Goal: Task Accomplishment & Management: Complete application form

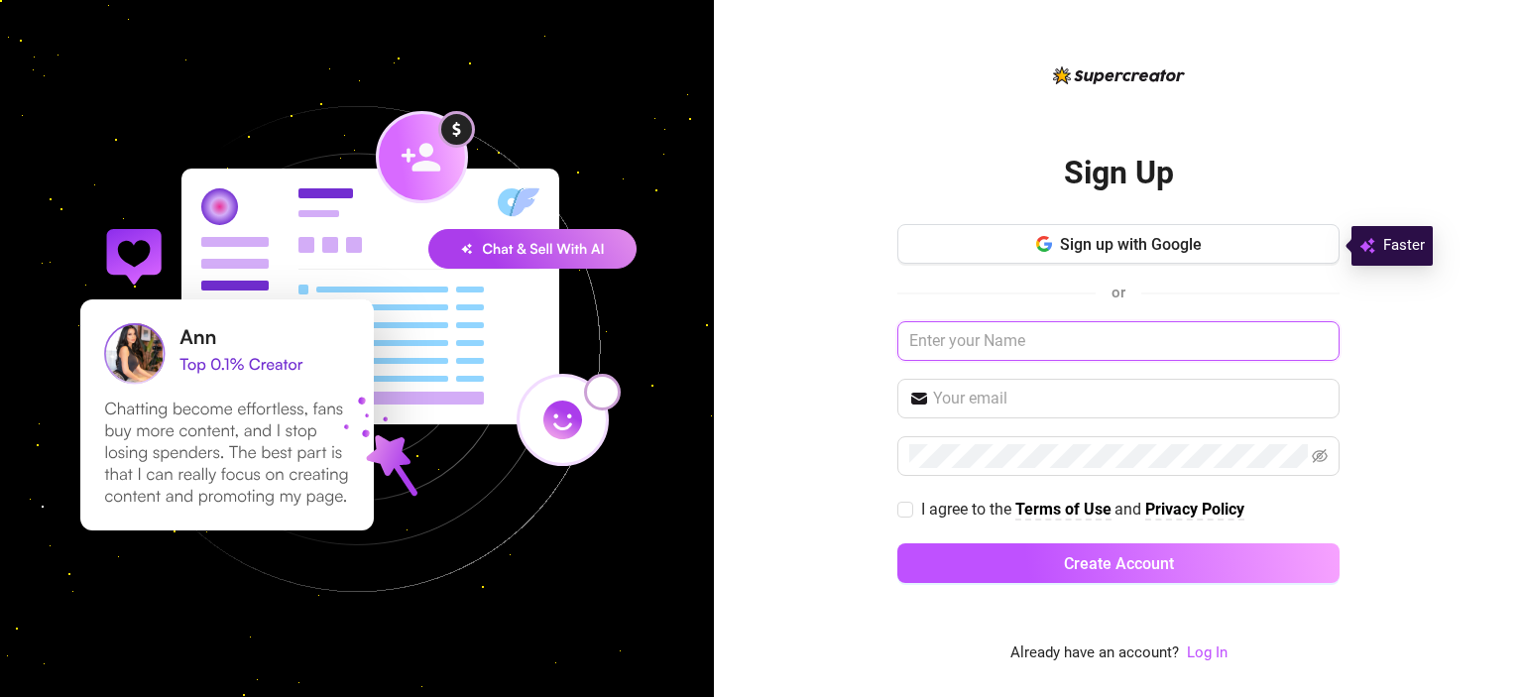
click at [1078, 346] on input "text" at bounding box center [1118, 341] width 442 height 40
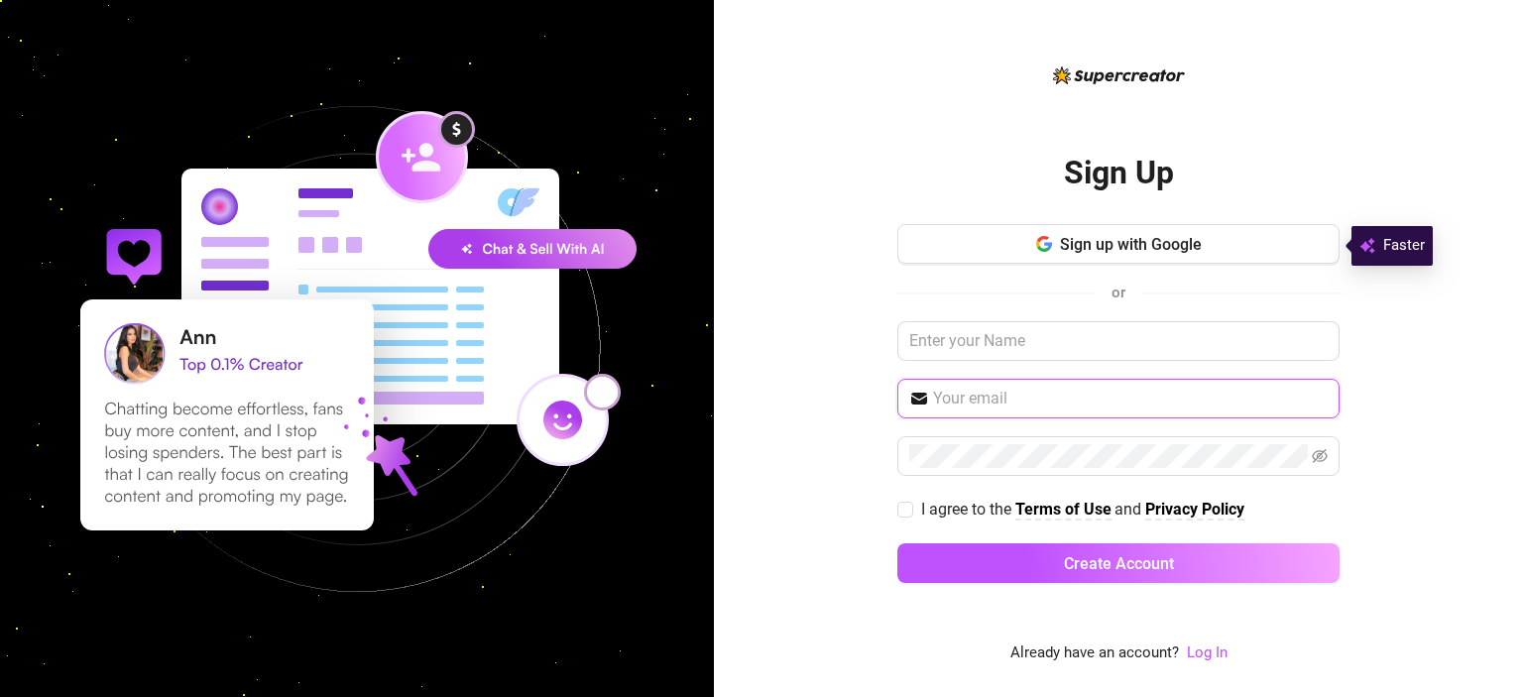
click at [1041, 399] on input "text" at bounding box center [1130, 399] width 395 height 24
paste input "[EMAIL_ADDRESS][DOMAIN_NAME]"
type input "[EMAIL_ADDRESS][DOMAIN_NAME]"
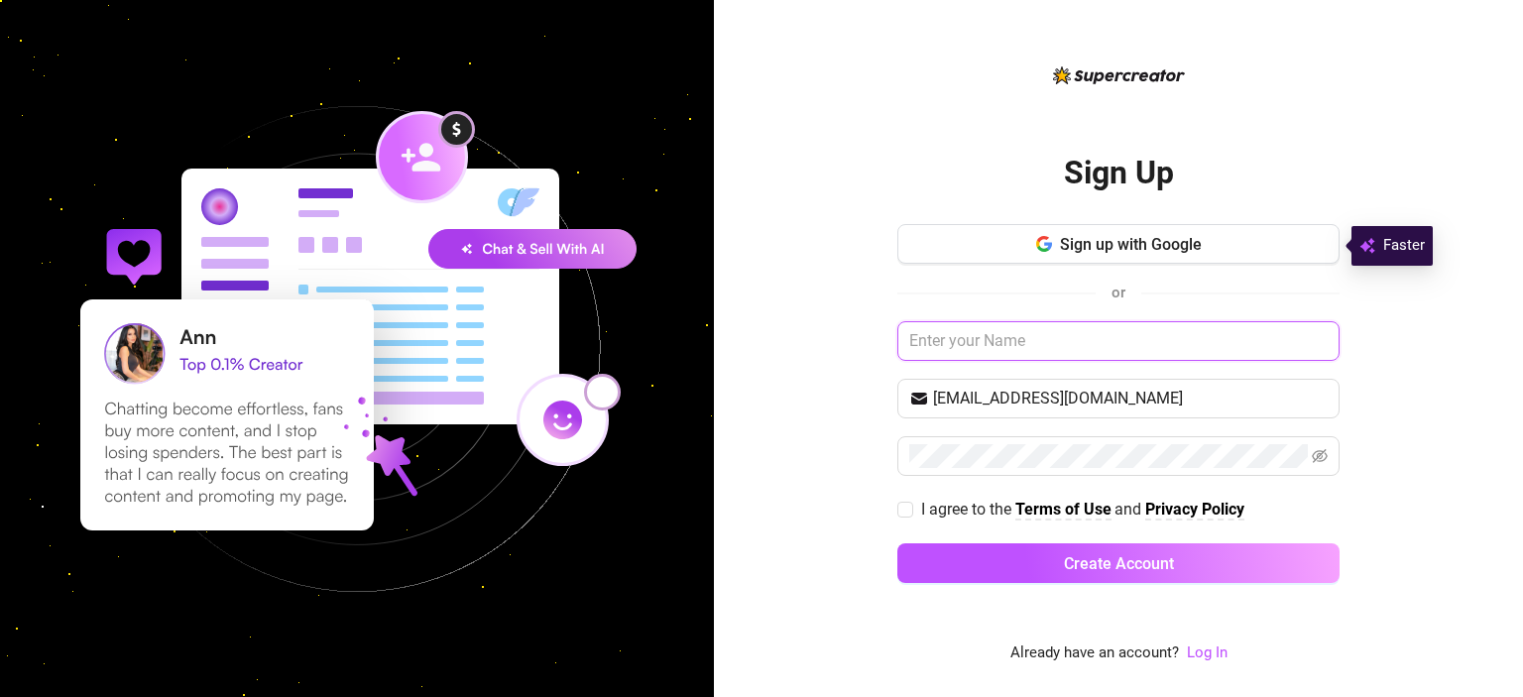
click at [1102, 348] on input "text" at bounding box center [1118, 341] width 442 height 40
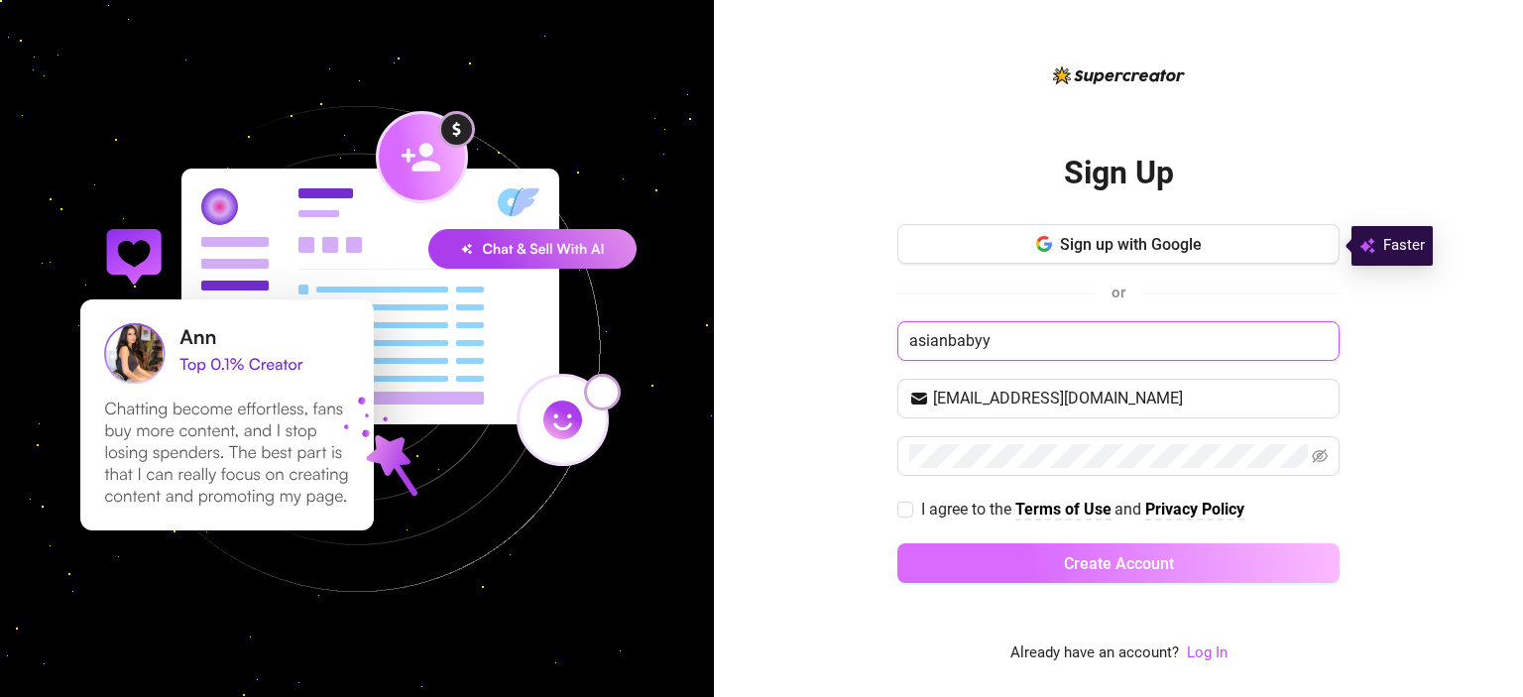
type input "asianbabyy"
click at [1061, 562] on button "Create Account" at bounding box center [1118, 563] width 442 height 40
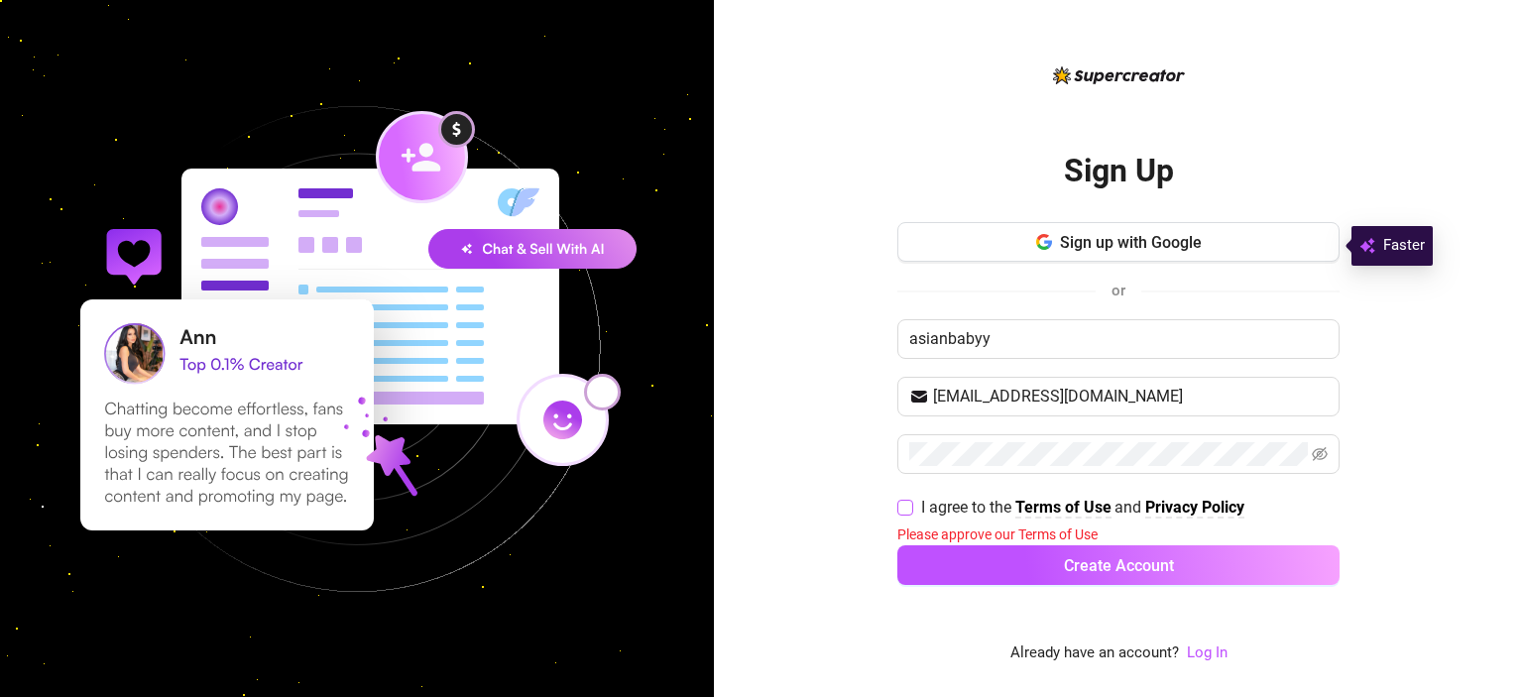
click at [915, 507] on span "I agree to the Terms of Use and Privacy Policy" at bounding box center [1082, 507] width 339 height 25
click at [911, 507] on input "I agree to the Terms of Use and Privacy Policy" at bounding box center [904, 507] width 14 height 14
checkbox input "true"
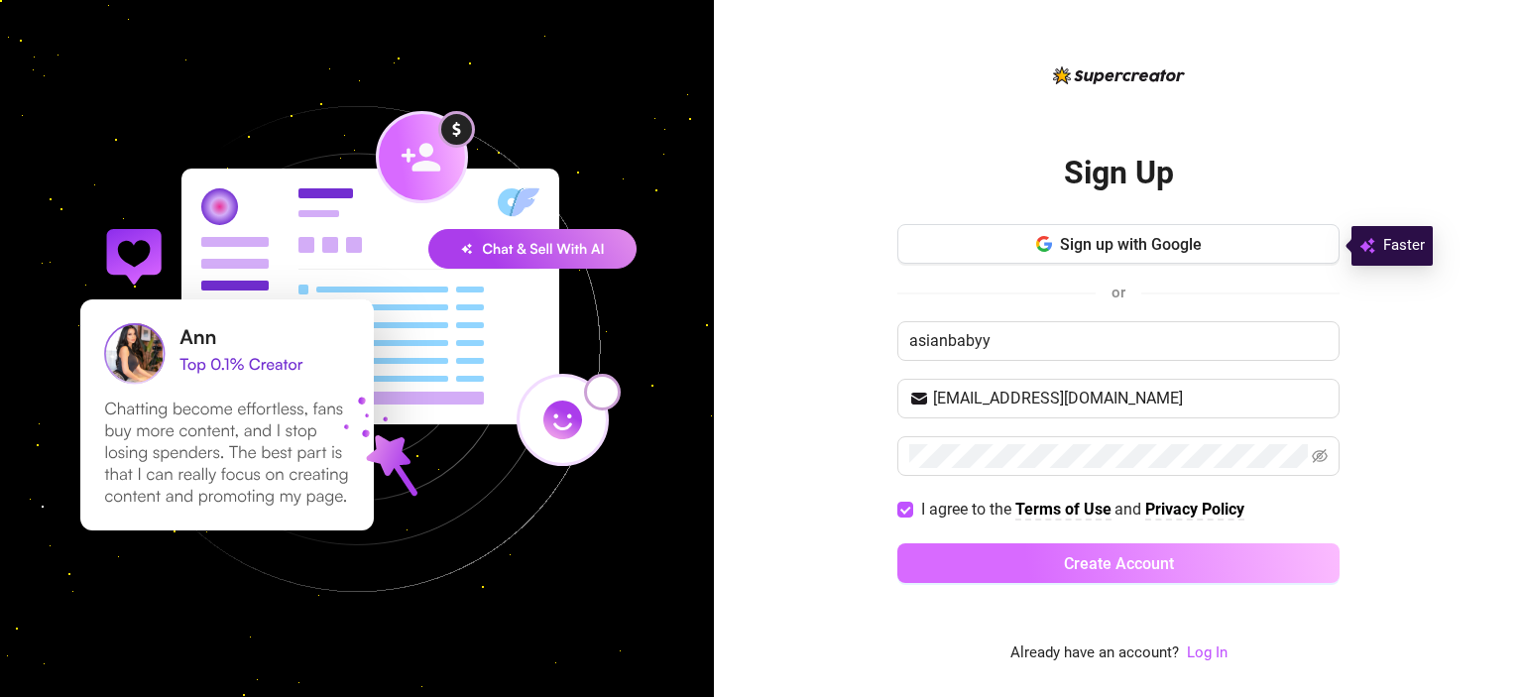
click at [950, 560] on button "Create Account" at bounding box center [1118, 563] width 442 height 40
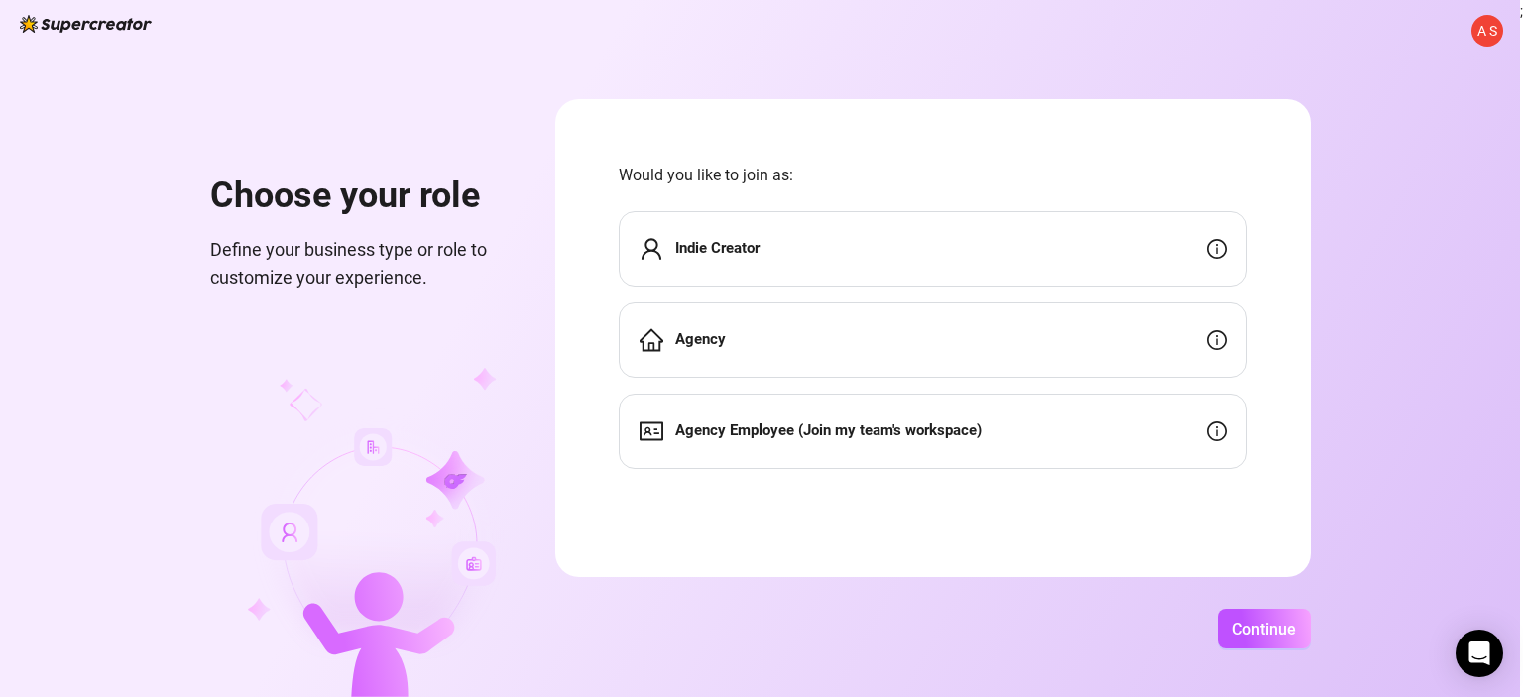
click at [690, 252] on strong "Indie Creator" at bounding box center [717, 248] width 84 height 18
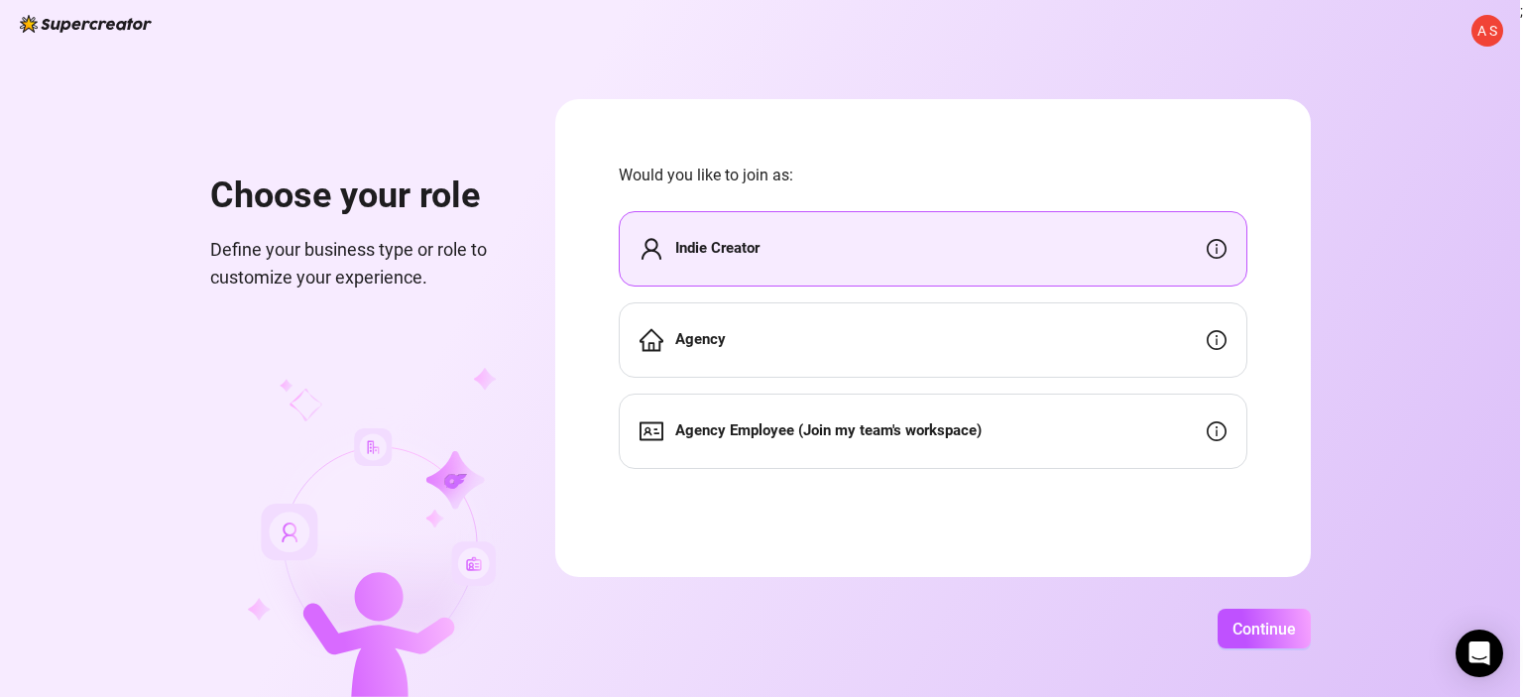
click at [958, 252] on div "Indie Creator" at bounding box center [933, 248] width 628 height 75
click at [1260, 627] on span "Continue" at bounding box center [1263, 629] width 63 height 19
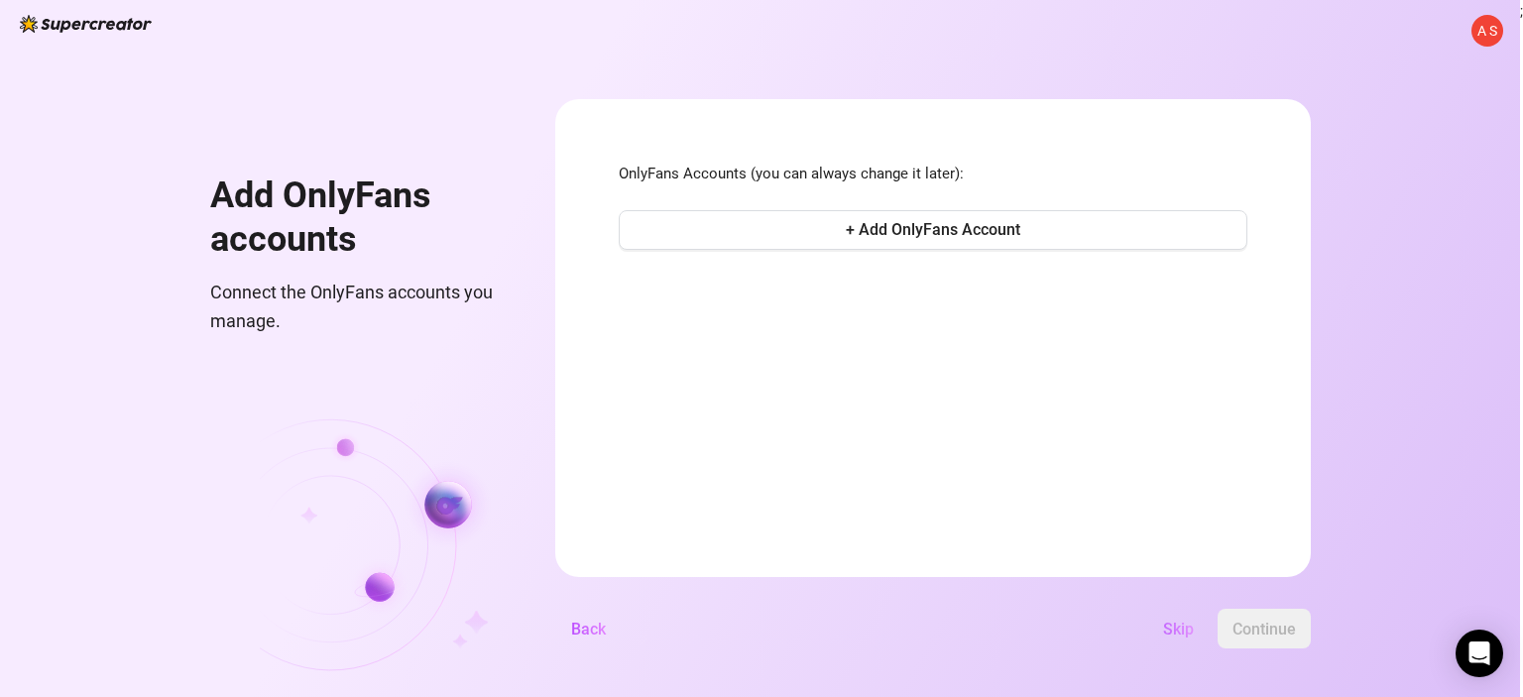
click at [1166, 628] on span "Skip" at bounding box center [1178, 629] width 31 height 19
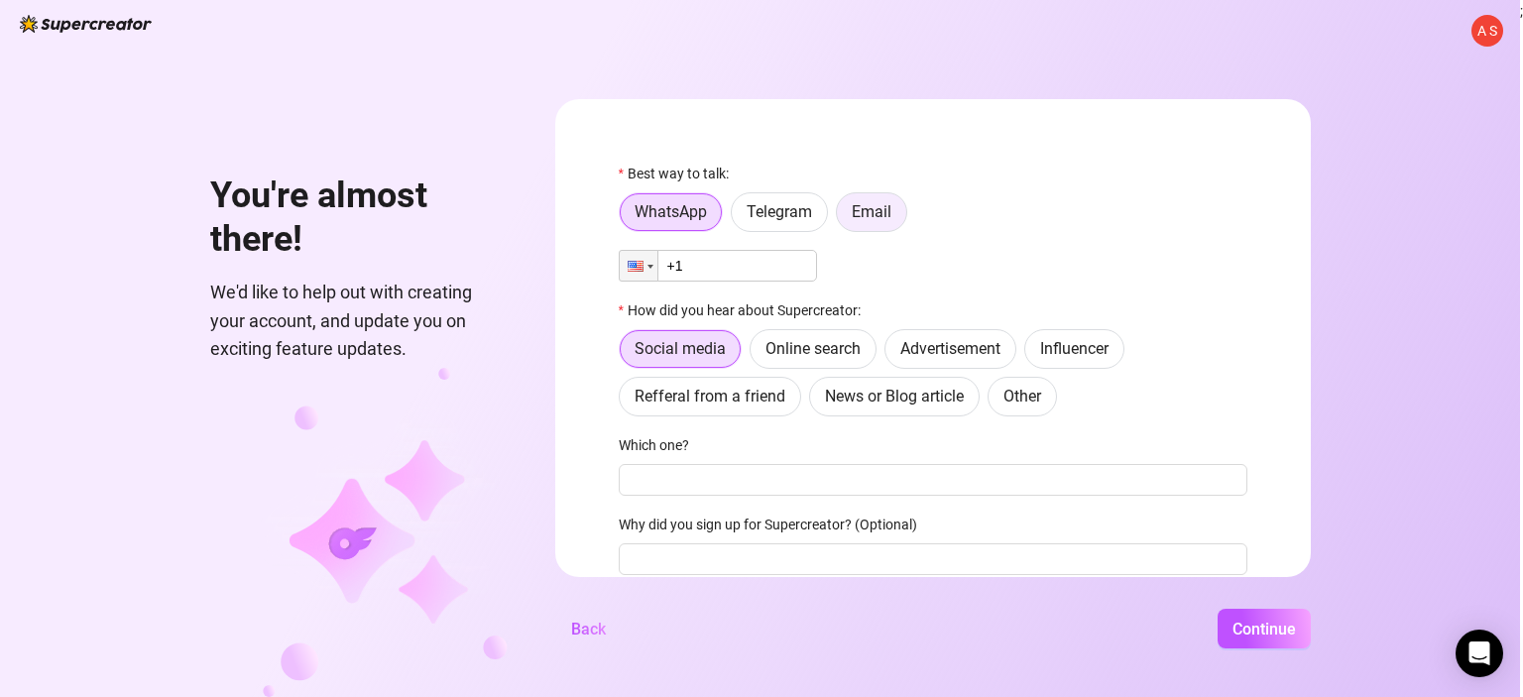
click at [883, 224] on label "Email" at bounding box center [871, 212] width 71 height 40
click at [842, 217] on input "Email" at bounding box center [842, 217] width 0 height 0
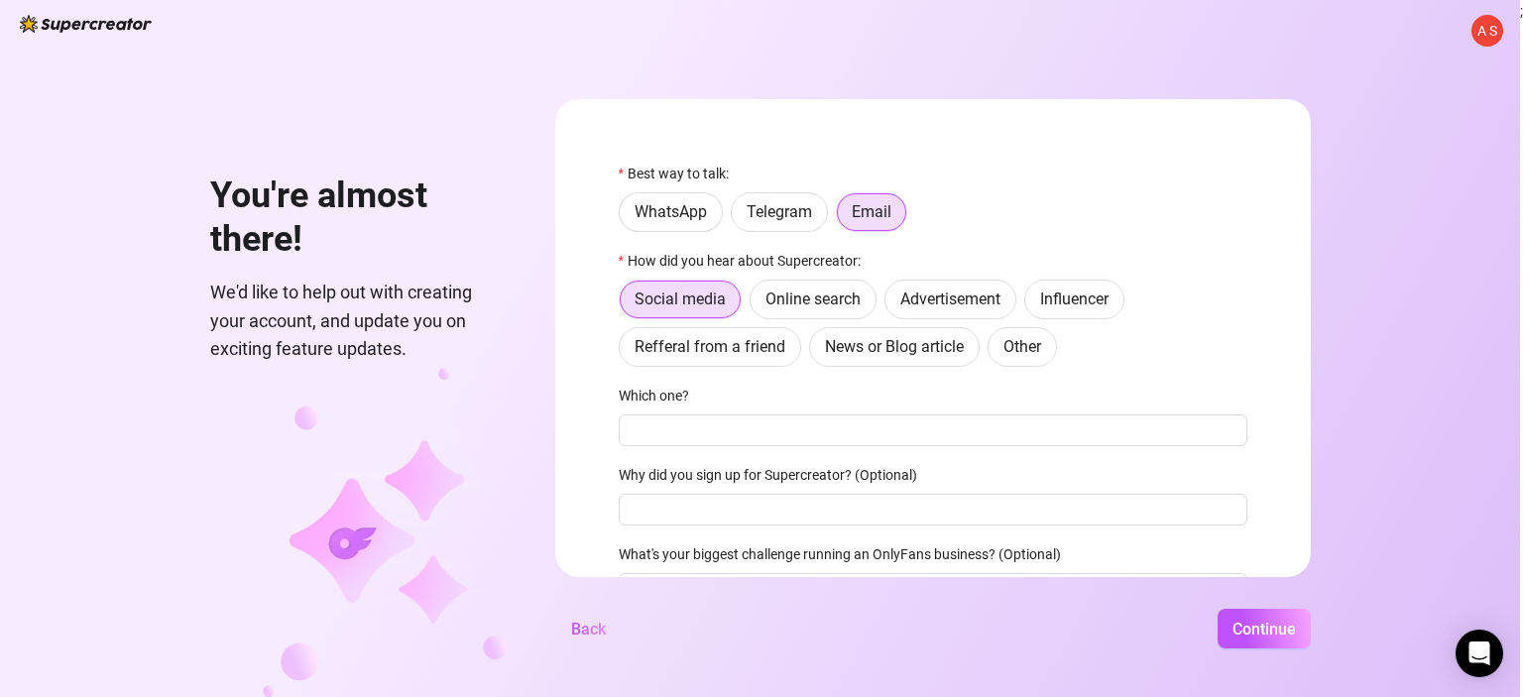
scroll to position [108, 0]
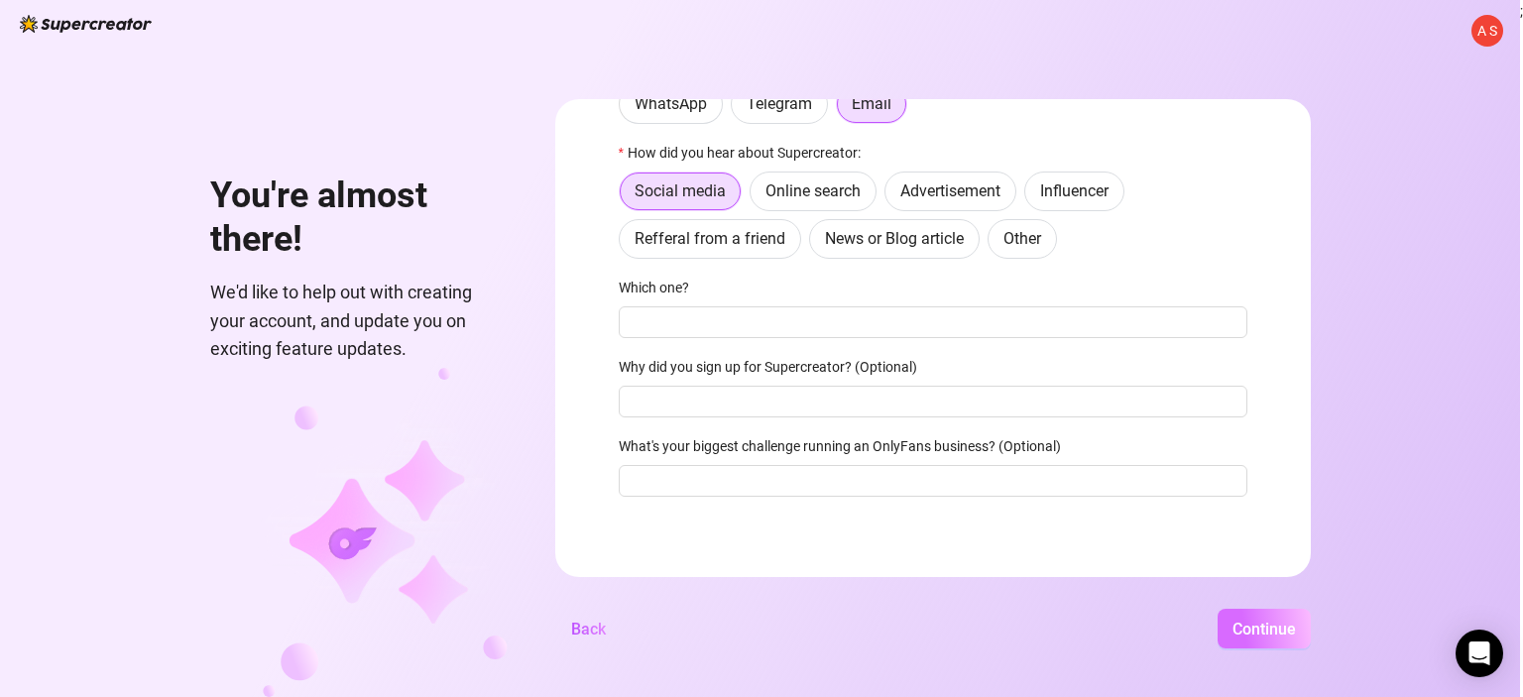
click at [1246, 636] on span "Continue" at bounding box center [1263, 629] width 63 height 19
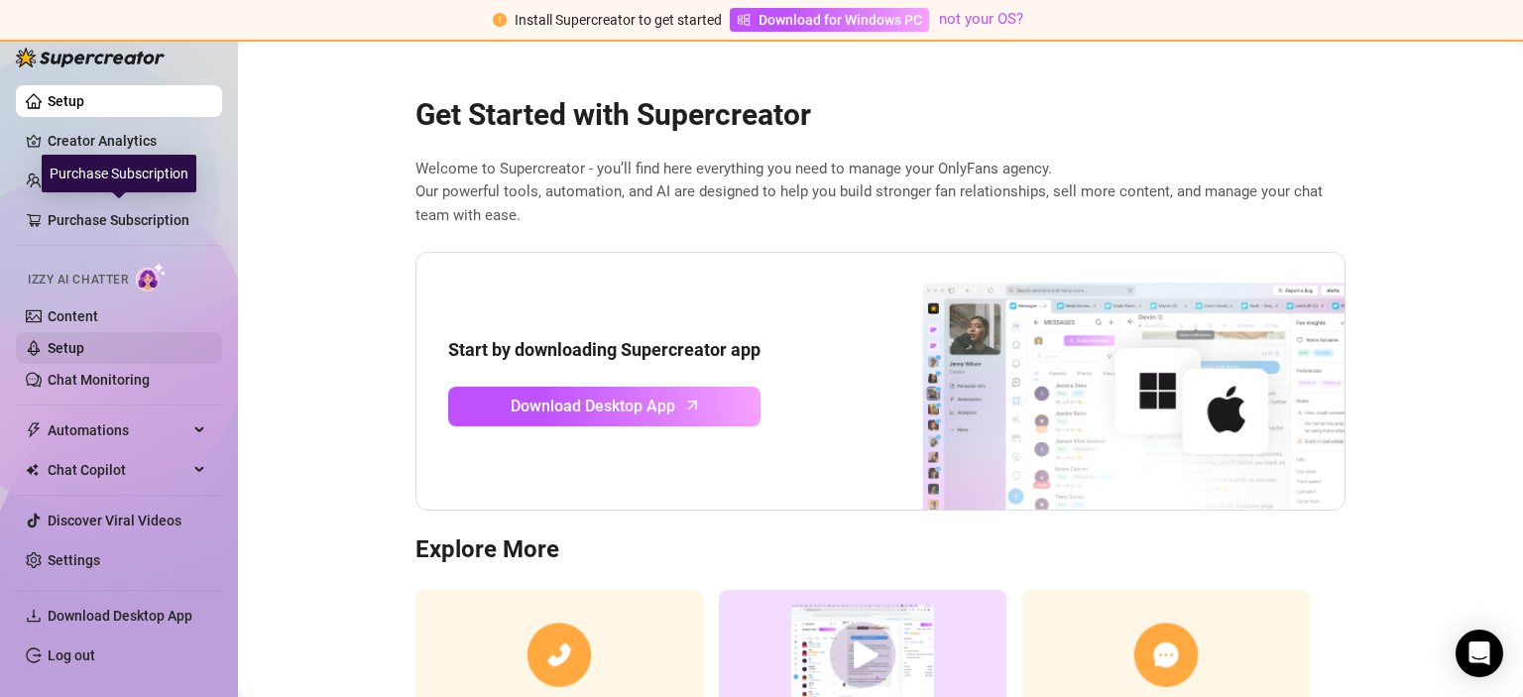
scroll to position [2, 0]
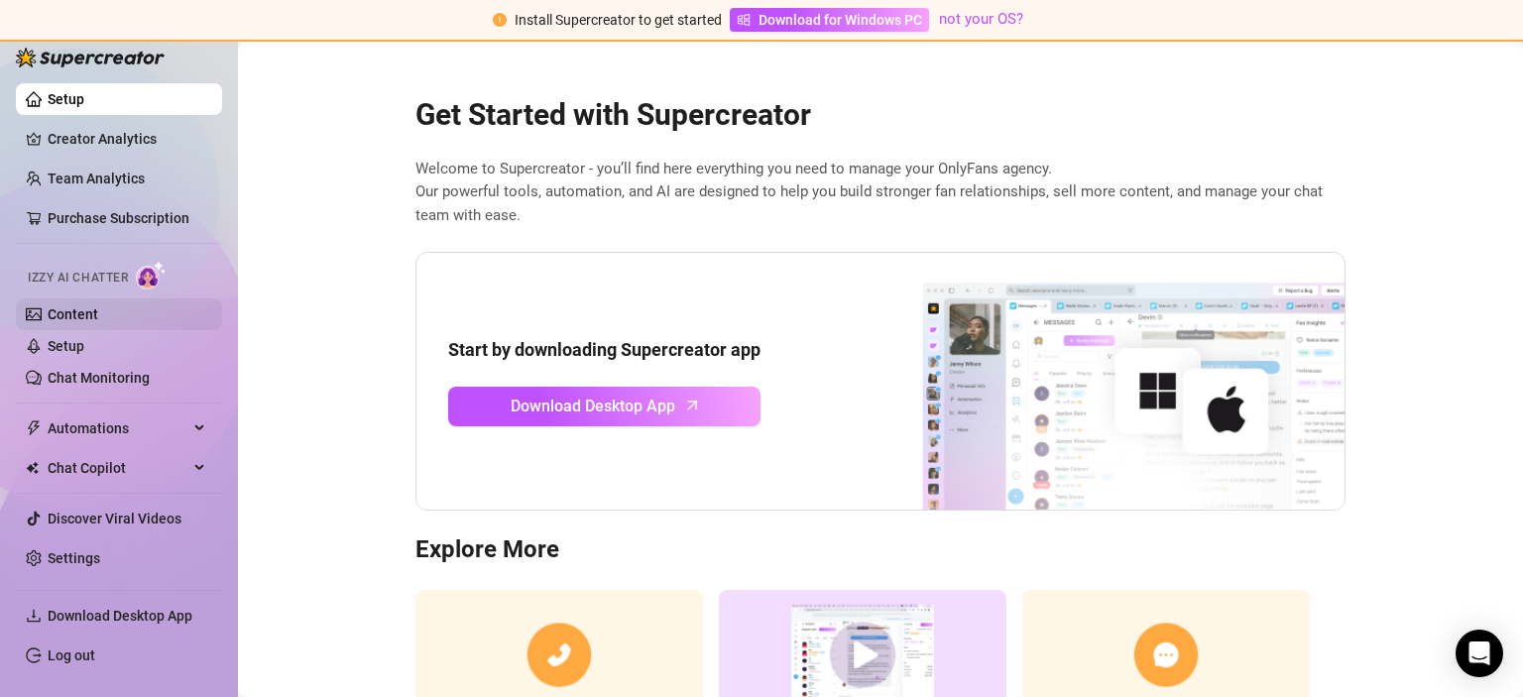
click at [98, 307] on link "Content" at bounding box center [73, 314] width 51 height 16
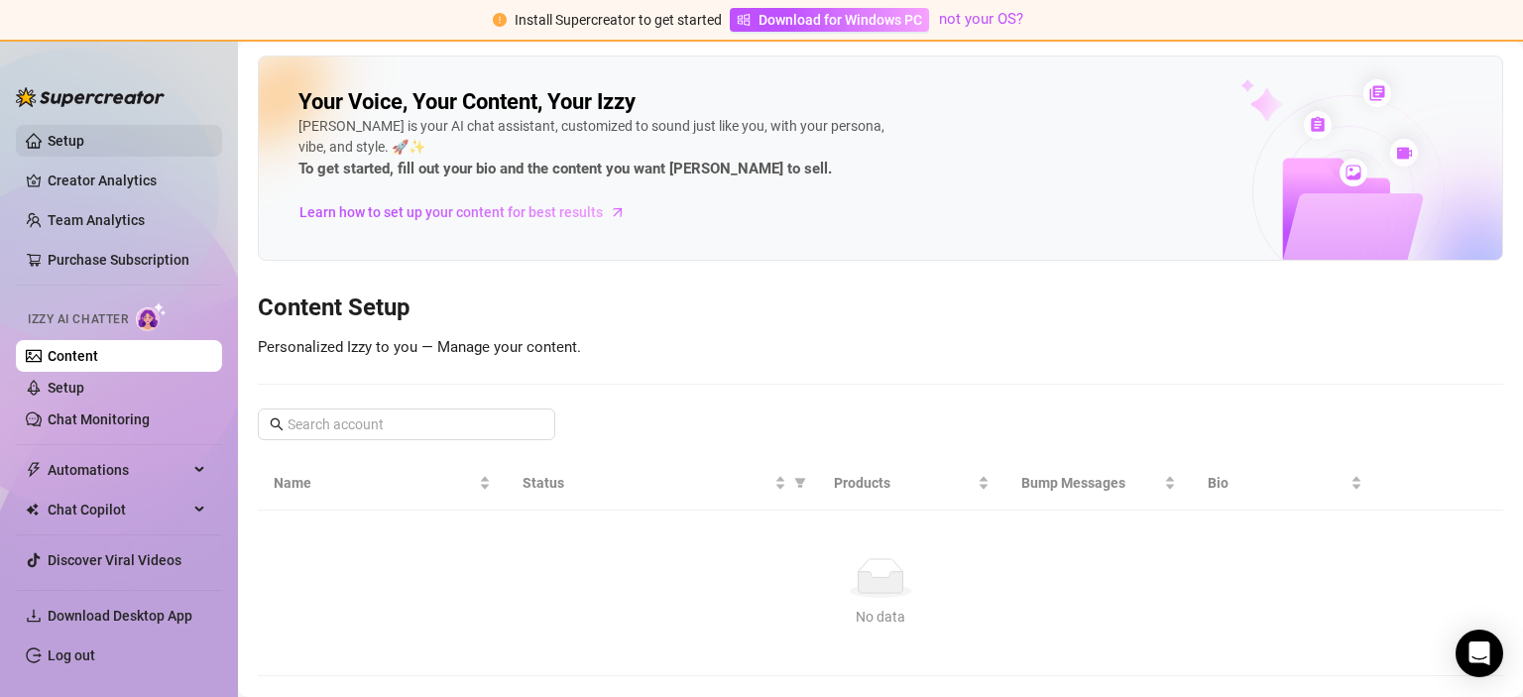
click at [84, 135] on link "Setup" at bounding box center [66, 141] width 37 height 16
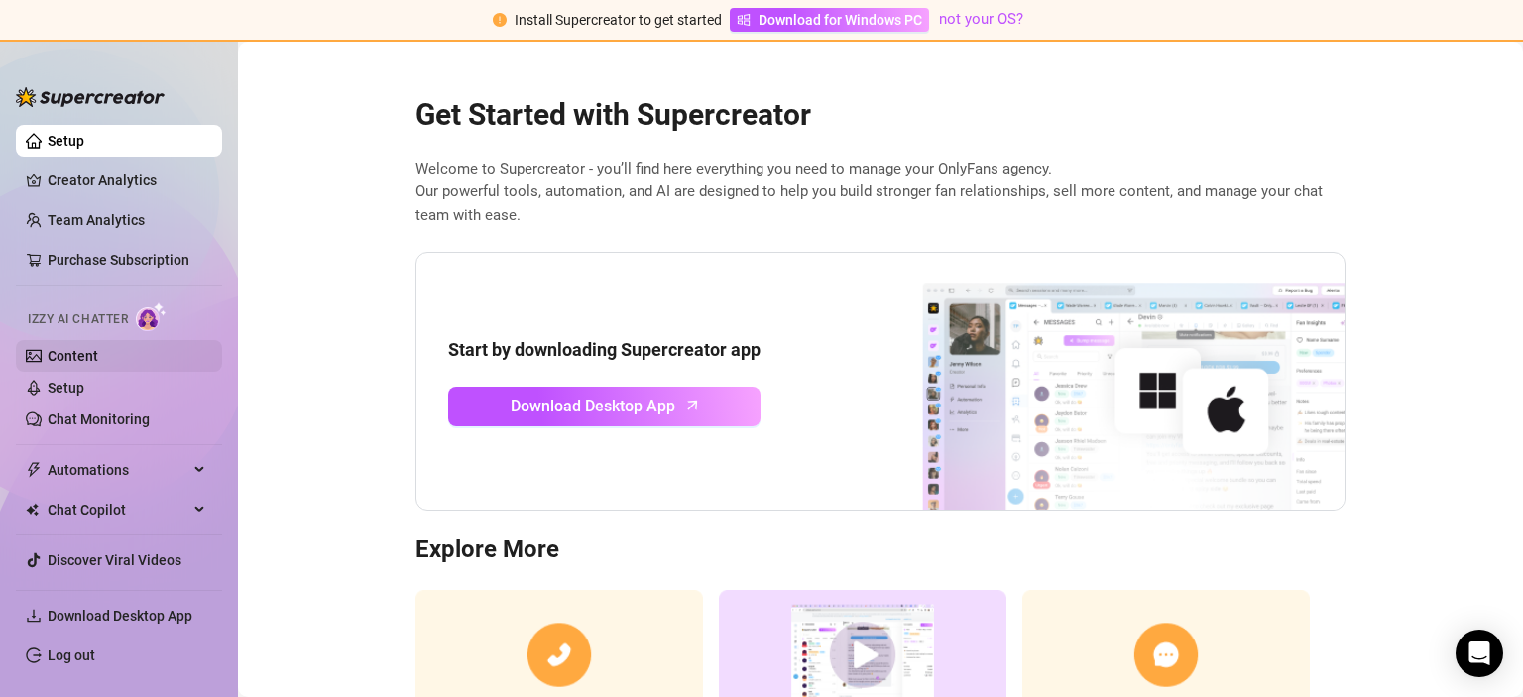
click at [98, 360] on link "Content" at bounding box center [73, 356] width 51 height 16
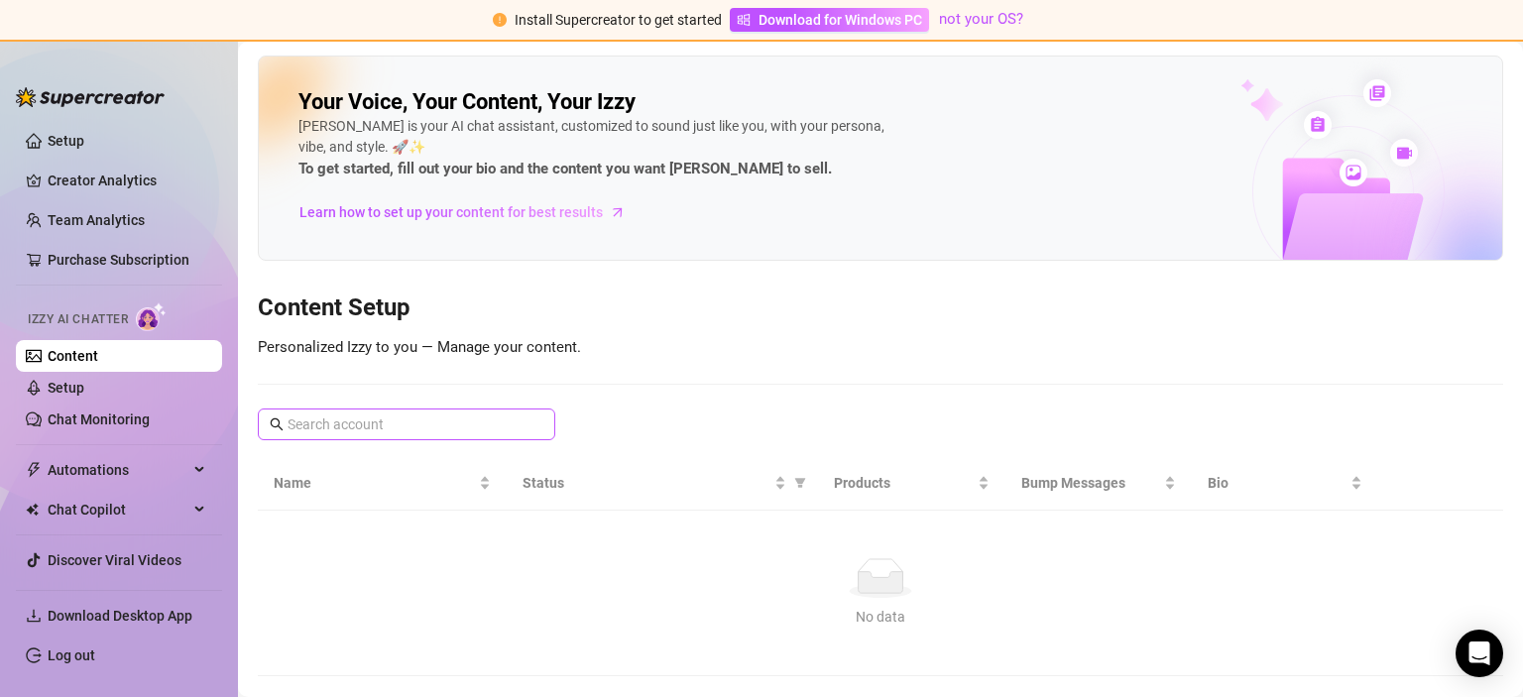
click at [406, 435] on span at bounding box center [406, 424] width 297 height 32
click at [353, 355] on span "Personalized Izzy to you — Manage your content." at bounding box center [419, 347] width 323 height 18
